Goal: Transaction & Acquisition: Purchase product/service

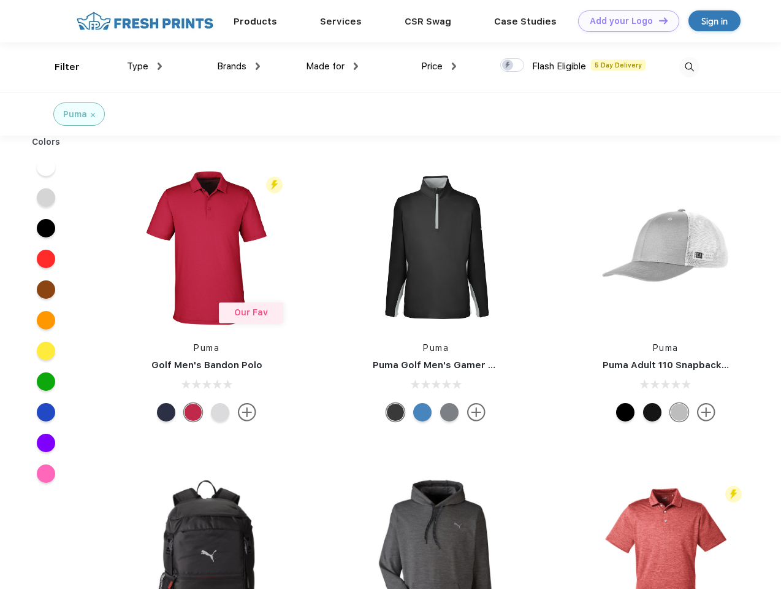
click at [624, 21] on link "Add your Logo Design Tool" at bounding box center [628, 20] width 101 height 21
click at [0, 0] on div "Design Tool" at bounding box center [0, 0] width 0 height 0
click at [658, 20] on link "Add your Logo Design Tool" at bounding box center [628, 20] width 101 height 21
click at [59, 67] on div "Filter" at bounding box center [67, 67] width 25 height 14
click at [145, 66] on span "Type" at bounding box center [137, 66] width 21 height 11
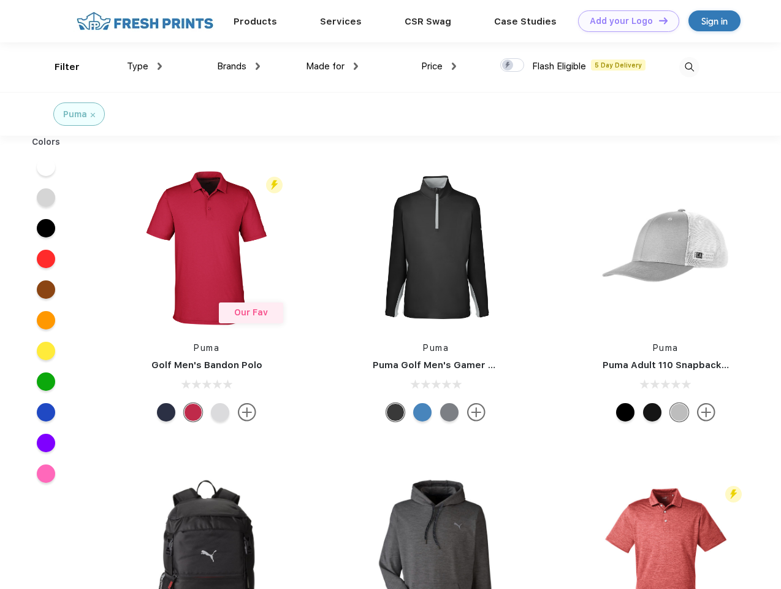
click at [238, 66] on span "Brands" at bounding box center [231, 66] width 29 height 11
click at [332, 66] on span "Made for" at bounding box center [325, 66] width 39 height 11
click at [439, 66] on span "Price" at bounding box center [431, 66] width 21 height 11
click at [513, 66] on div at bounding box center [512, 64] width 24 height 13
click at [508, 66] on input "checkbox" at bounding box center [504, 62] width 8 height 8
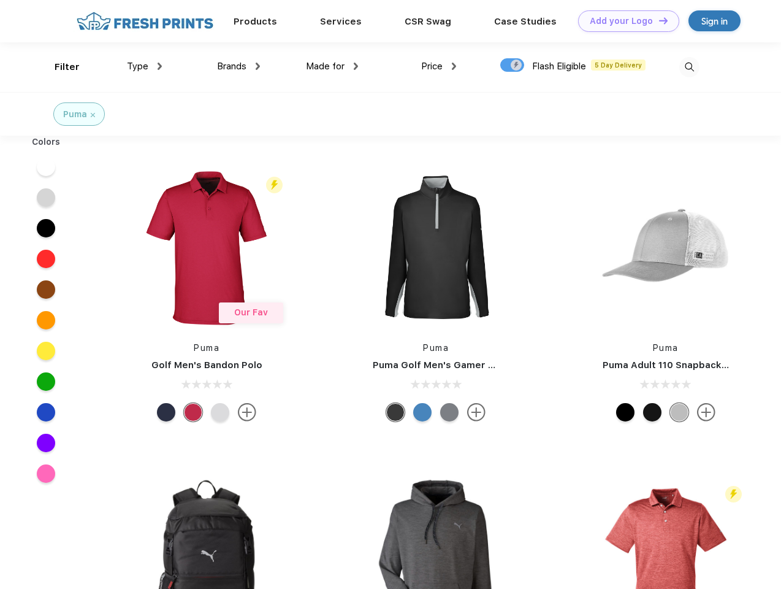
click at [689, 67] on img at bounding box center [689, 67] width 20 height 20
